Goal: Task Accomplishment & Management: Use online tool/utility

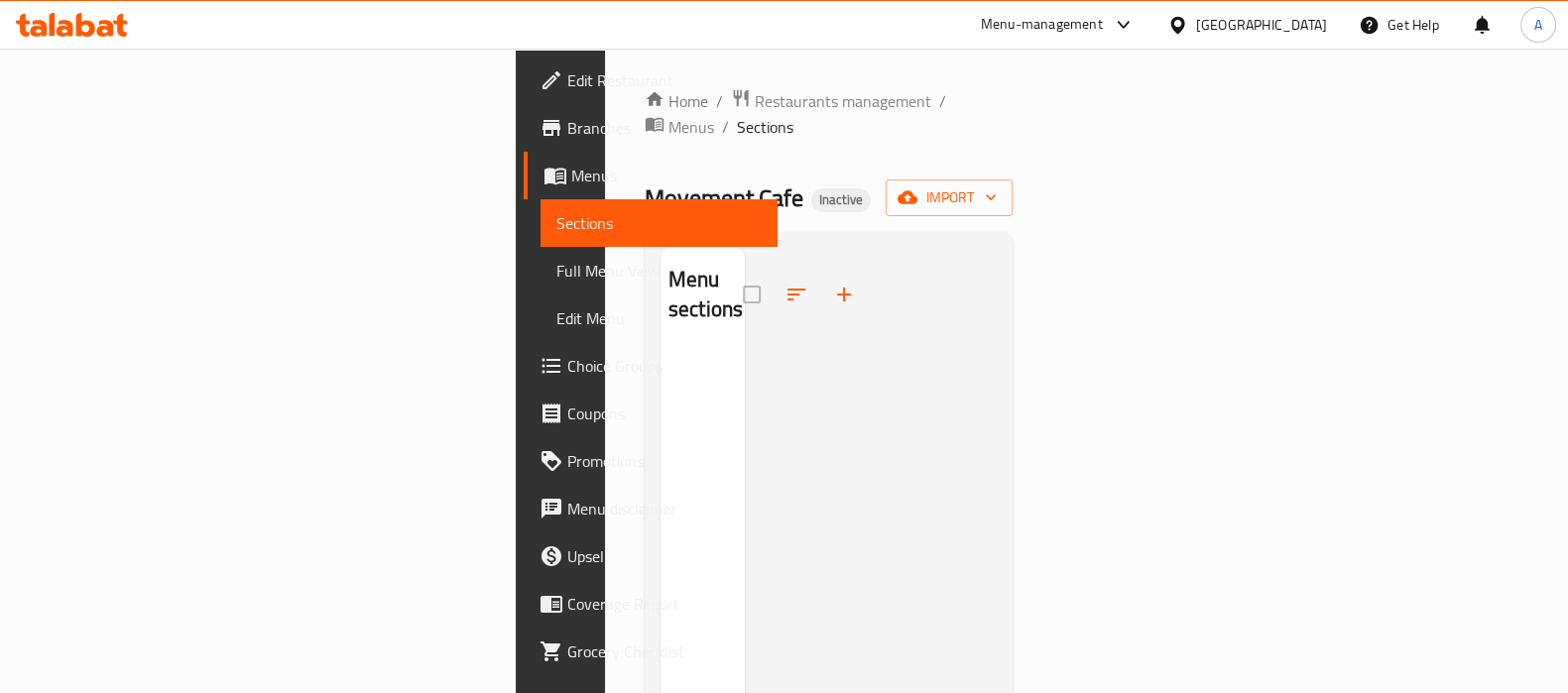
drag, startPoint x: 0, startPoint y: 0, endPoint x: 1033, endPoint y: 165, distance: 1046.1
click at [965, 147] on div "Home / Restaurants management / Menus / Sections Movement Cafe Inactive import …" at bounding box center [829, 523] width 369 height 868
click at [996, 185] on span "import" at bounding box center [949, 197] width 96 height 25
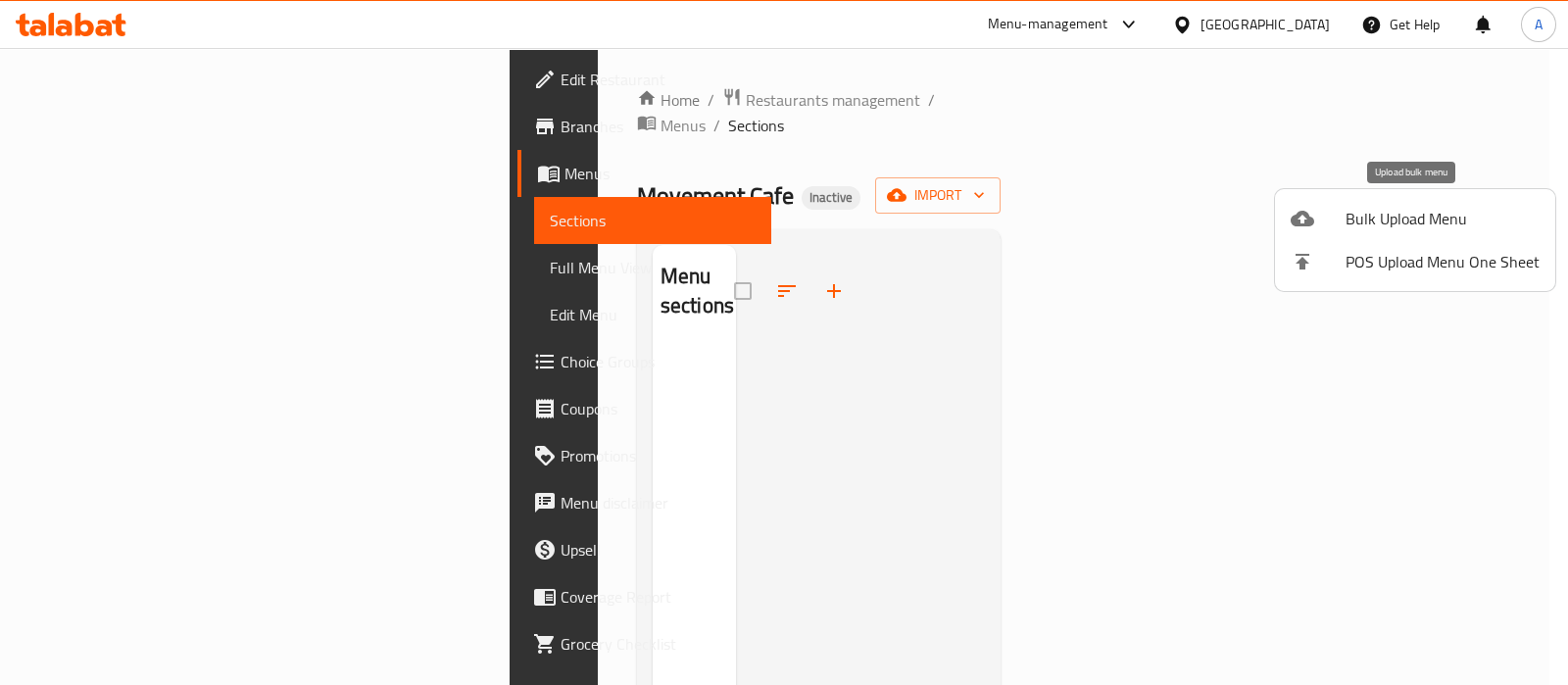
click at [1374, 218] on span "Bulk Upload Menu" at bounding box center [1442, 218] width 194 height 24
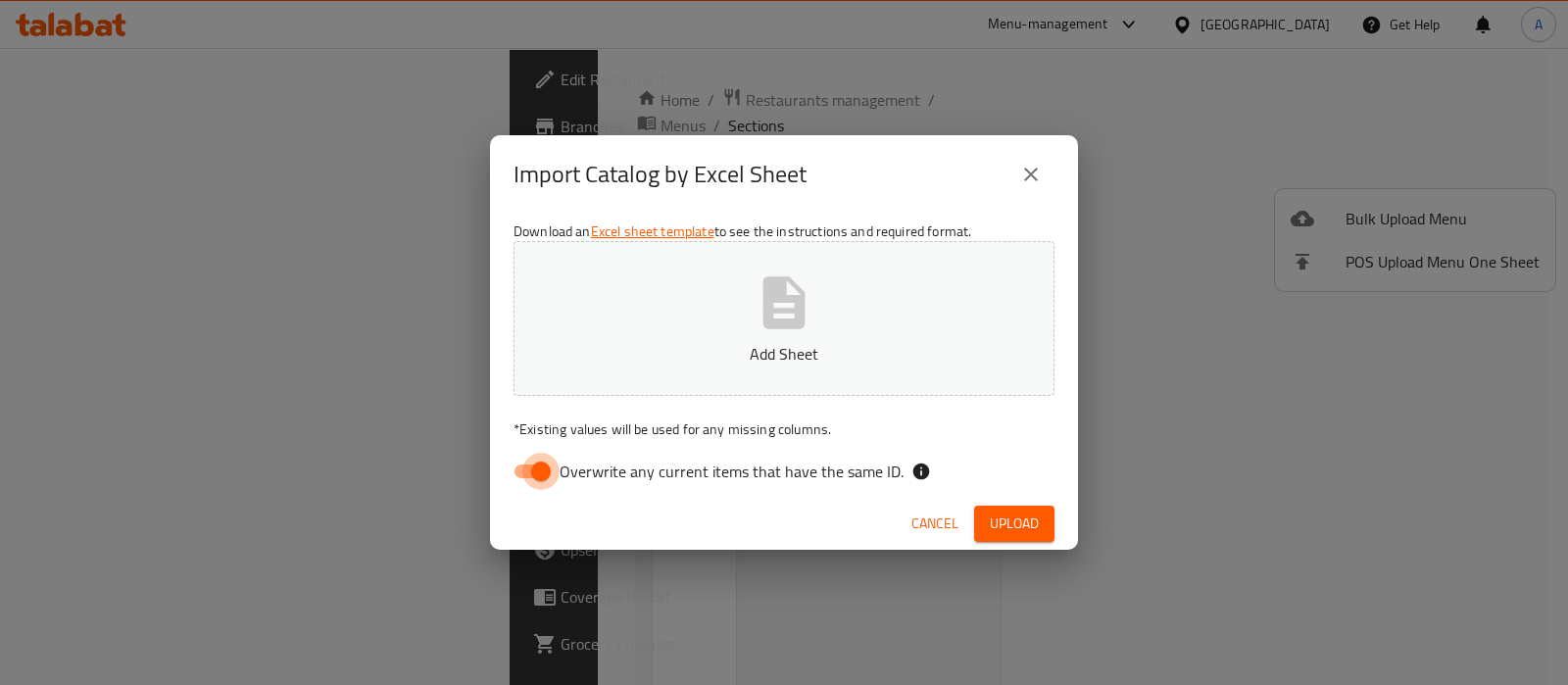
click at [535, 463] on input "Overwrite any current items that have the same ID." at bounding box center [540, 471] width 111 height 37
checkbox input "false"
click at [709, 303] on button "Add Sheet" at bounding box center [784, 318] width 540 height 155
click at [999, 523] on span "Upload" at bounding box center [1014, 524] width 49 height 25
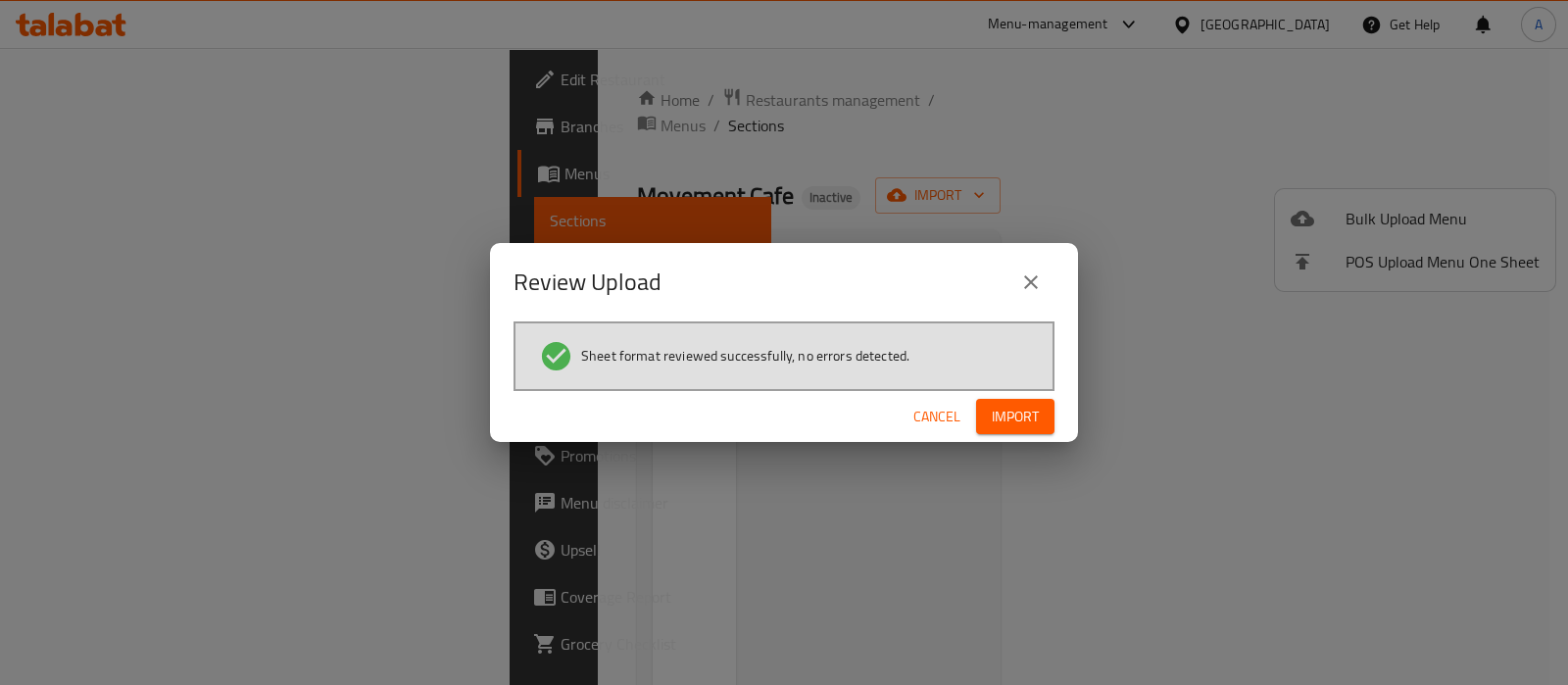
click at [1024, 417] on span "Import" at bounding box center [1015, 416] width 47 height 25
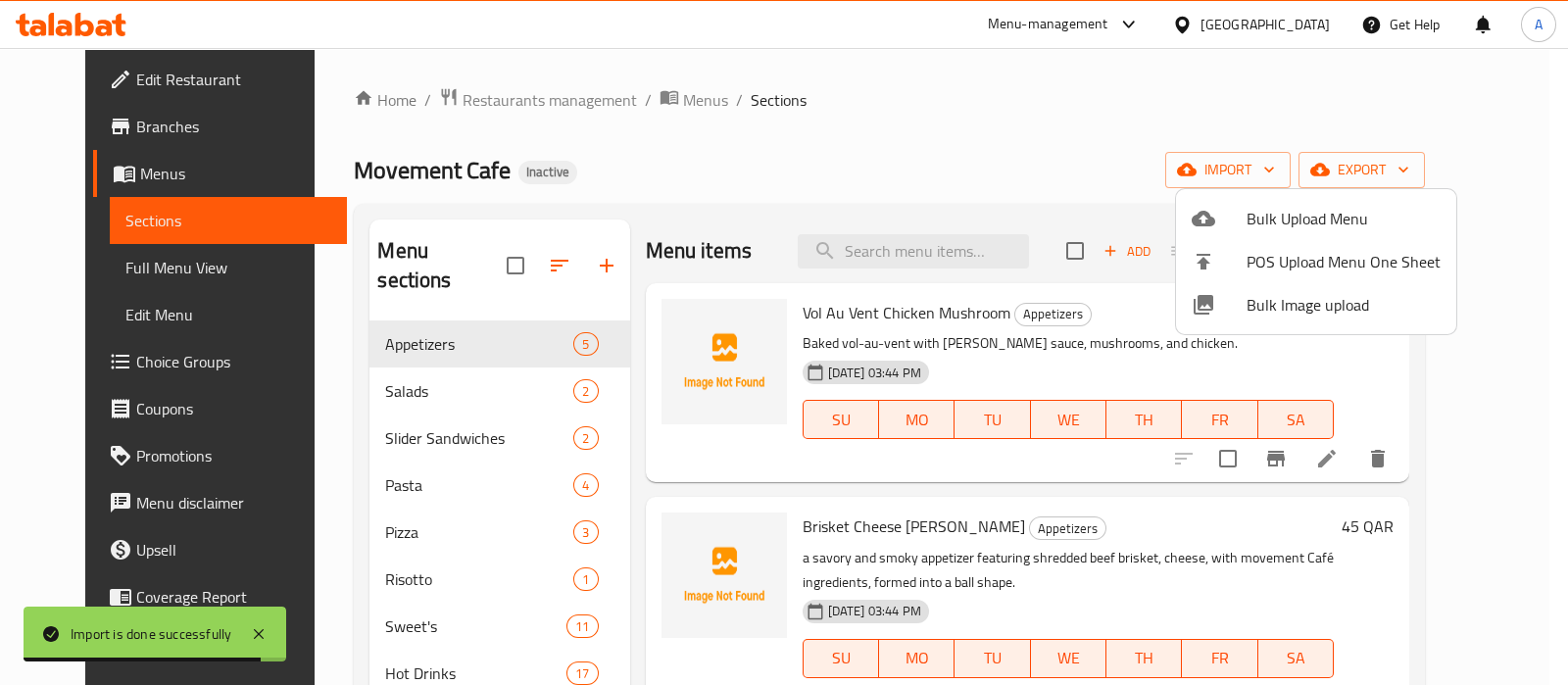
click at [153, 274] on div at bounding box center [784, 342] width 1568 height 685
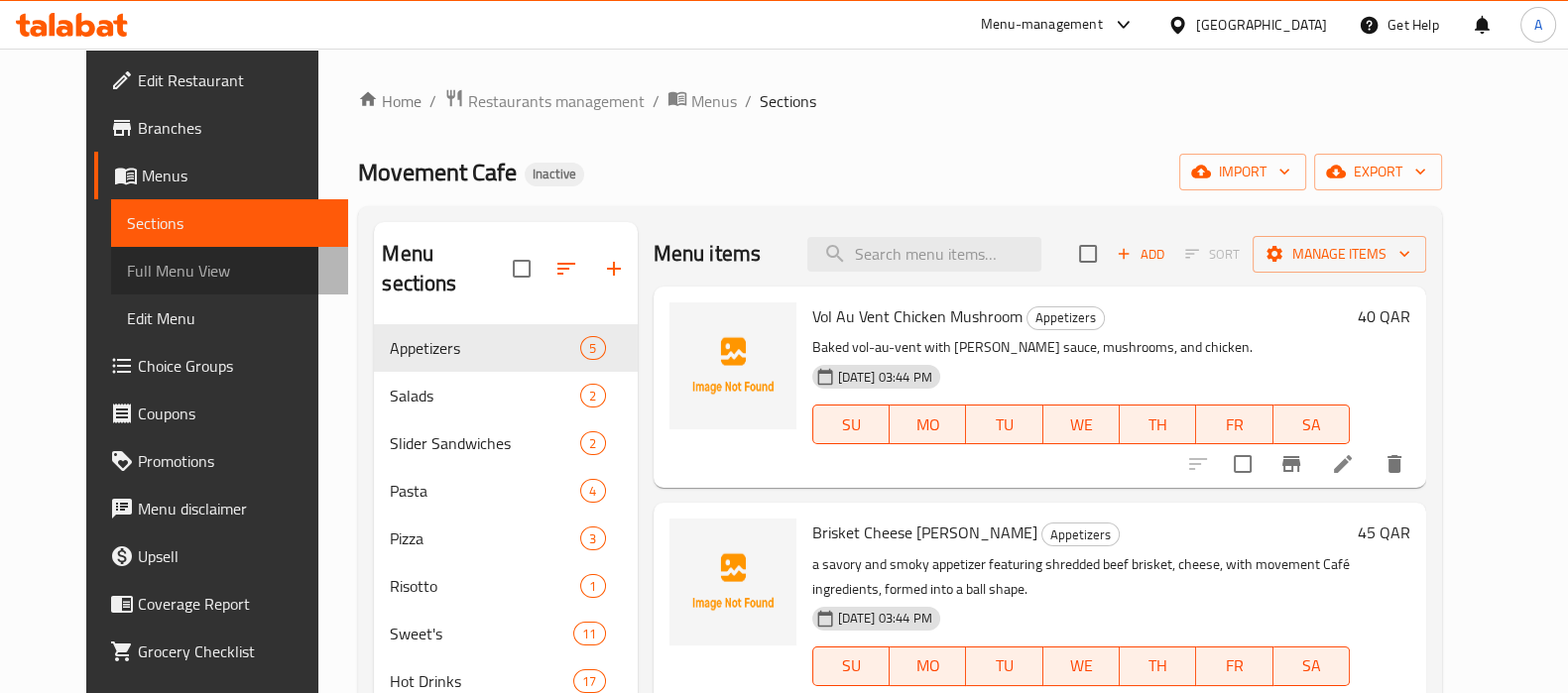
click at [154, 277] on span "Full Menu View" at bounding box center [229, 271] width 205 height 24
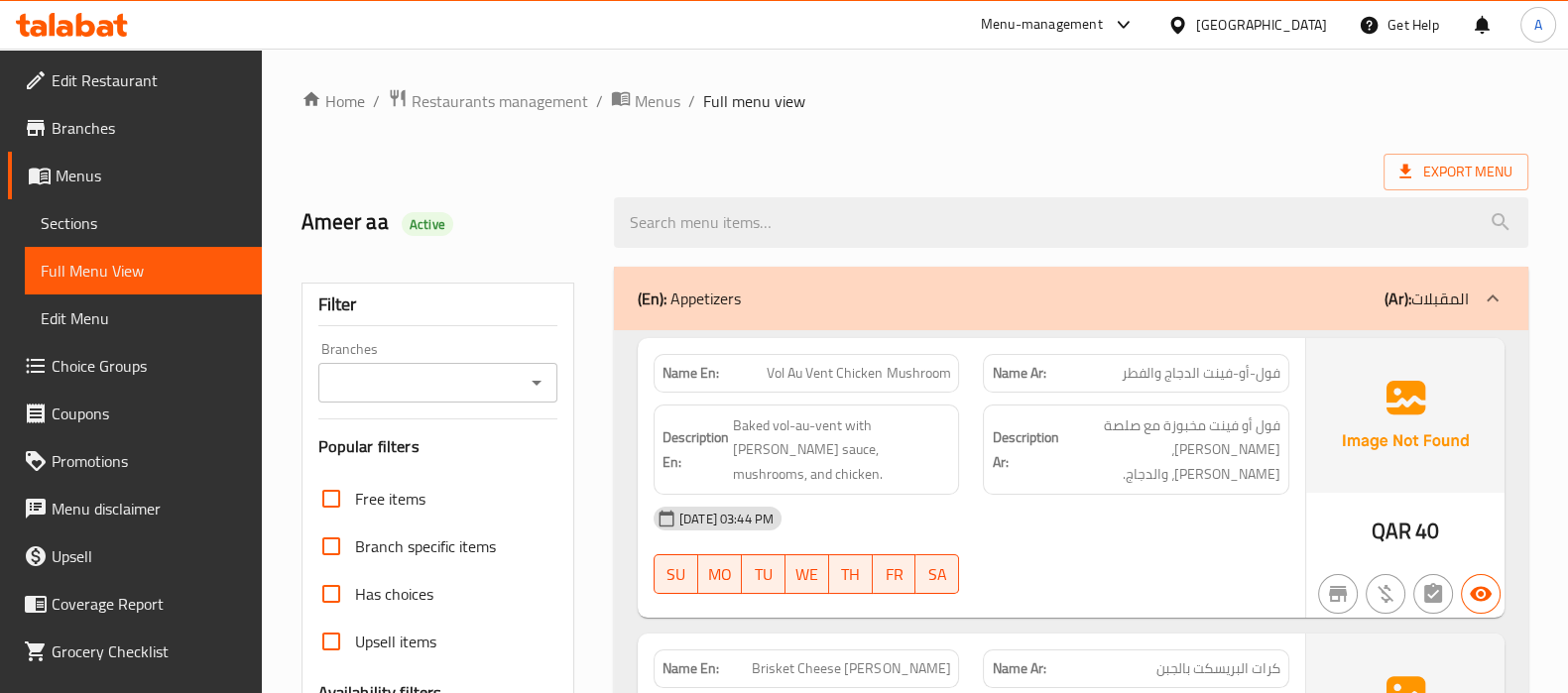
scroll to position [371, 0]
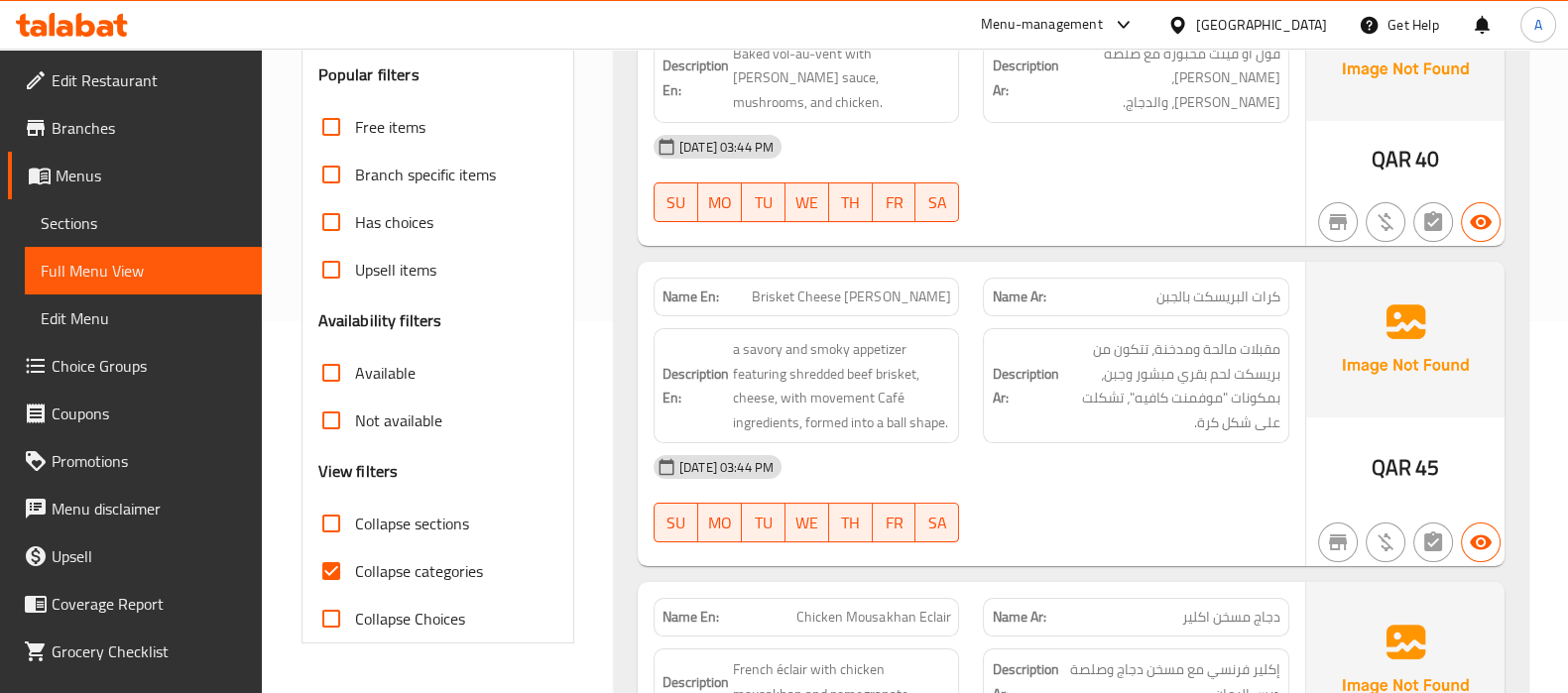
click at [326, 573] on input "Collapse categories" at bounding box center [332, 571] width 48 height 48
checkbox input "false"
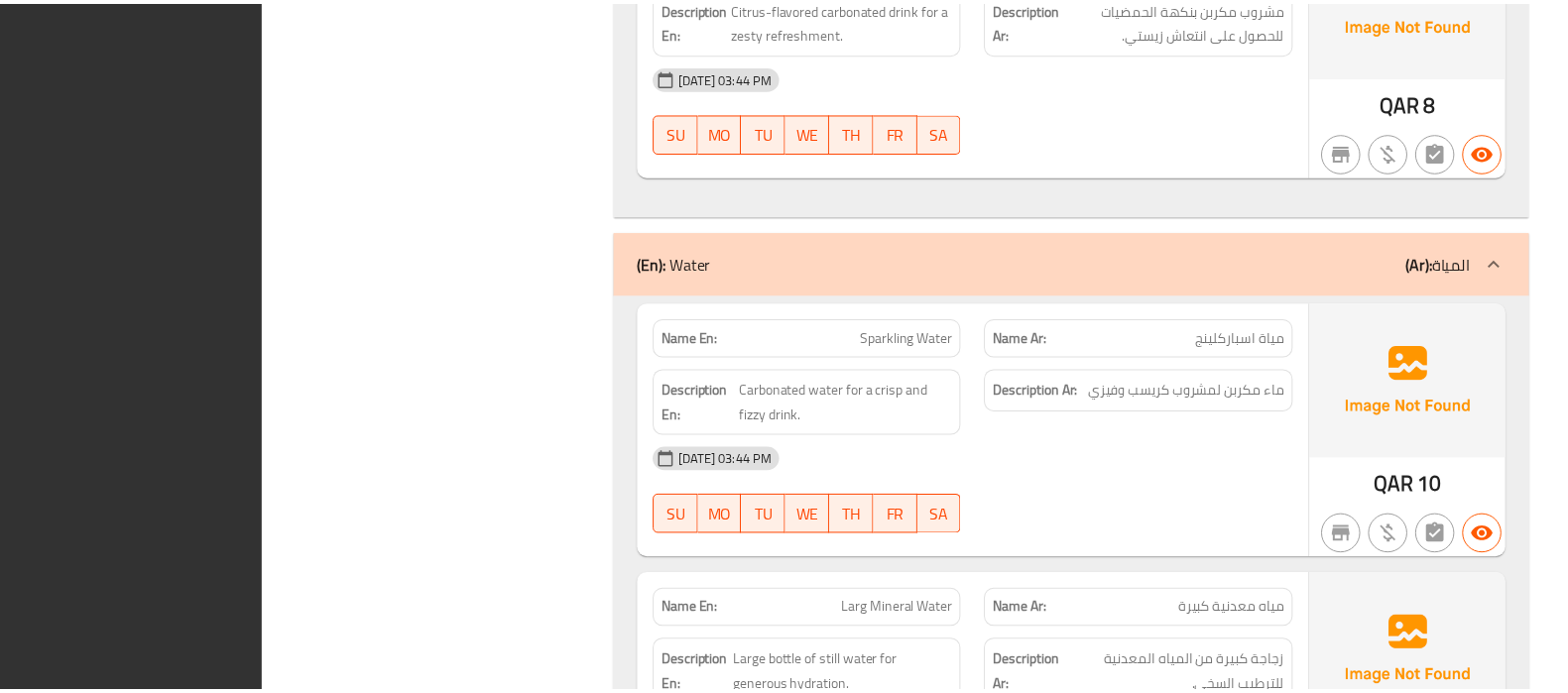
scroll to position [19461, 0]
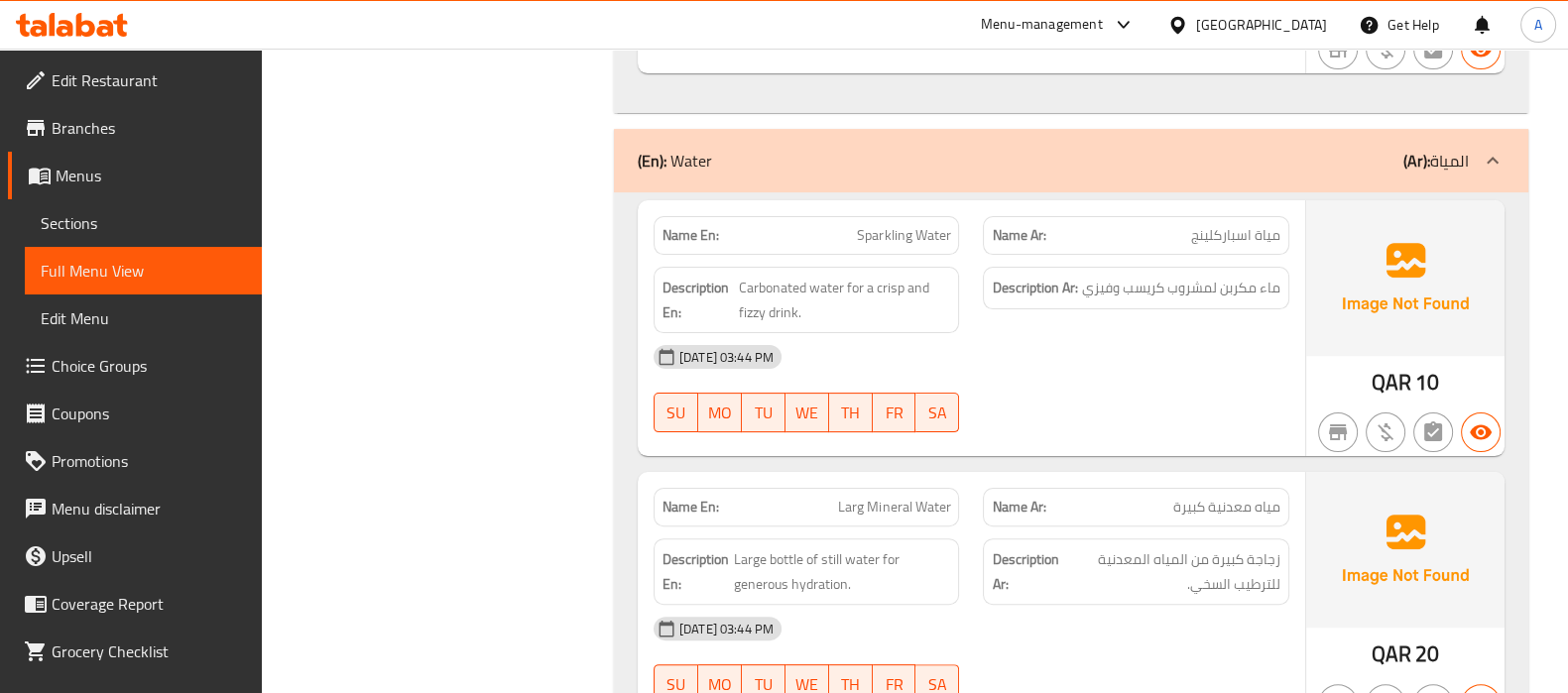
click at [1314, 26] on div "[GEOGRAPHIC_DATA]" at bounding box center [1261, 25] width 131 height 22
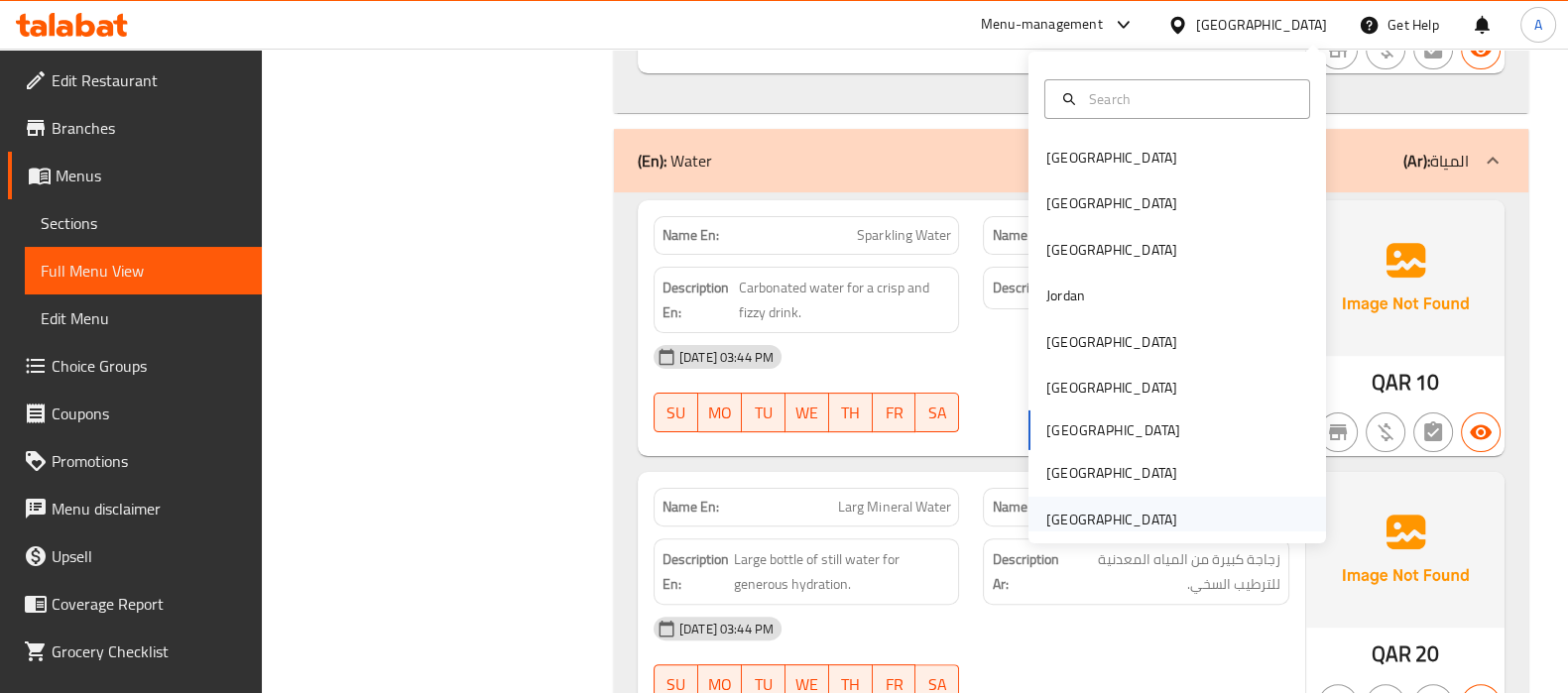
click at [1070, 509] on div "[GEOGRAPHIC_DATA]" at bounding box center [1111, 520] width 131 height 22
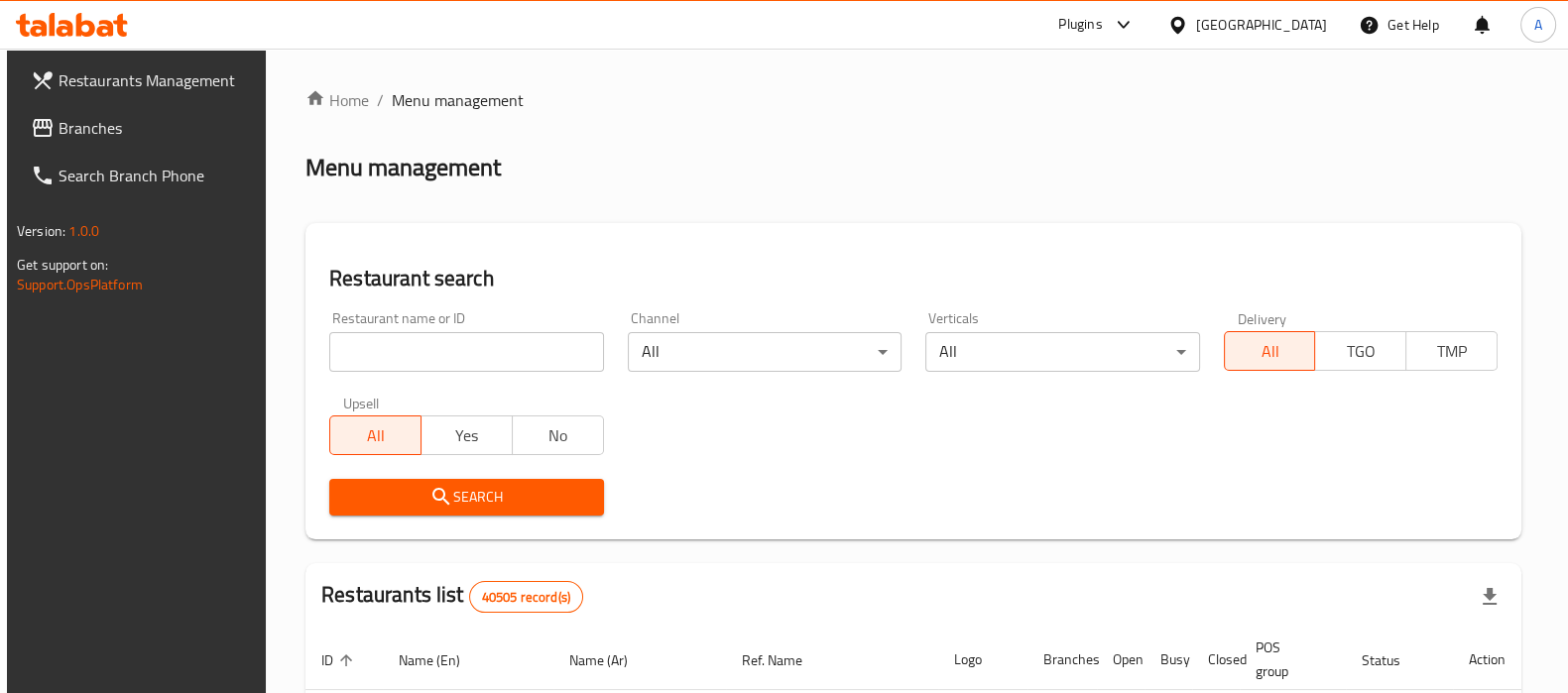
click at [154, 132] on span "Branches" at bounding box center [155, 127] width 194 height 24
